Goal: Navigation & Orientation: Find specific page/section

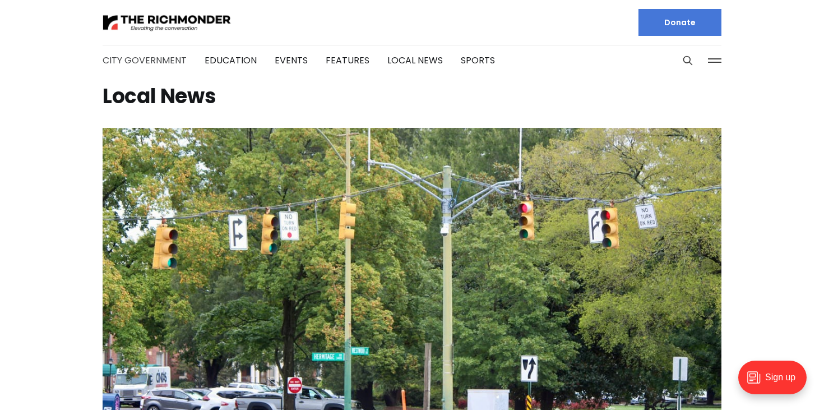
click at [129, 66] on link "City Government" at bounding box center [145, 60] width 84 height 13
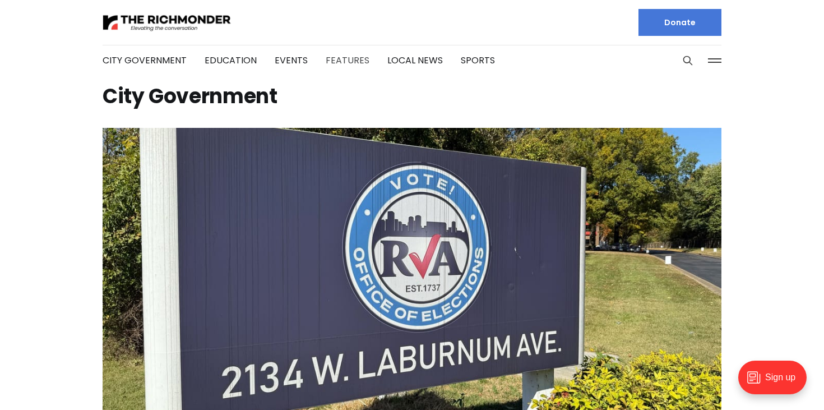
click at [339, 57] on link "Features" at bounding box center [348, 60] width 44 height 13
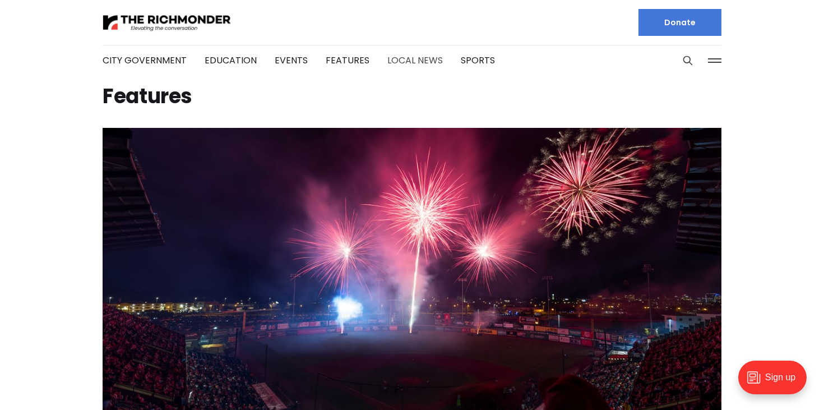
click at [417, 58] on link "Local News" at bounding box center [414, 60] width 55 height 13
